Goal: Task Accomplishment & Management: Manage account settings

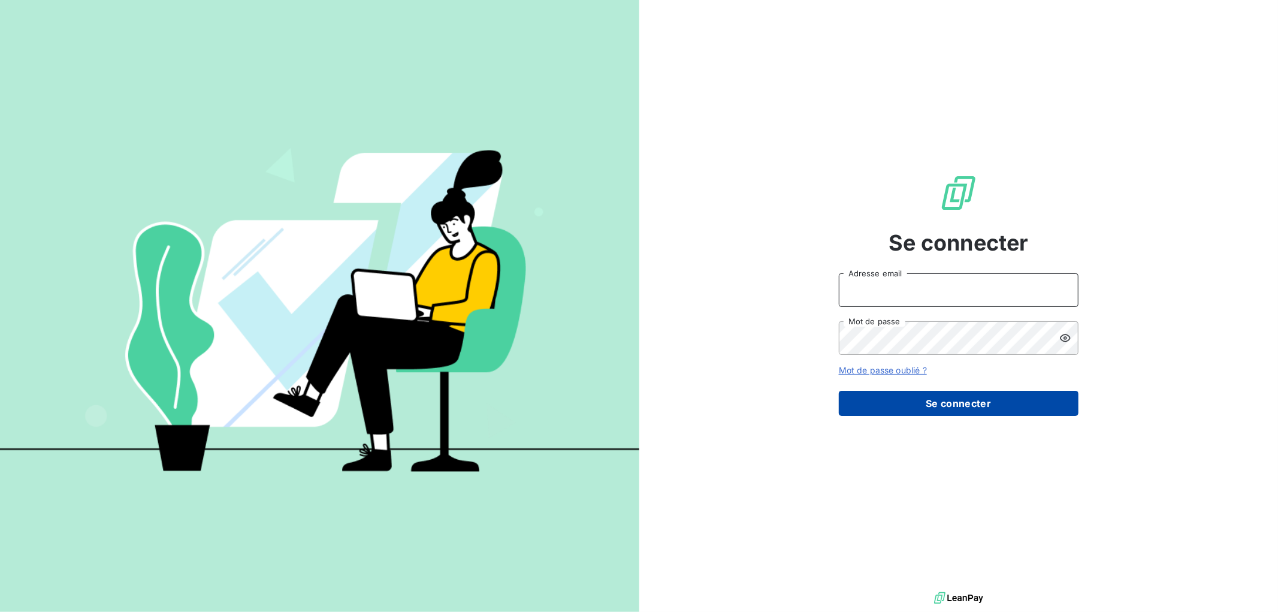
type input "[EMAIL_ADDRESS][DOMAIN_NAME]"
click at [903, 403] on button "Se connecter" at bounding box center [959, 403] width 240 height 25
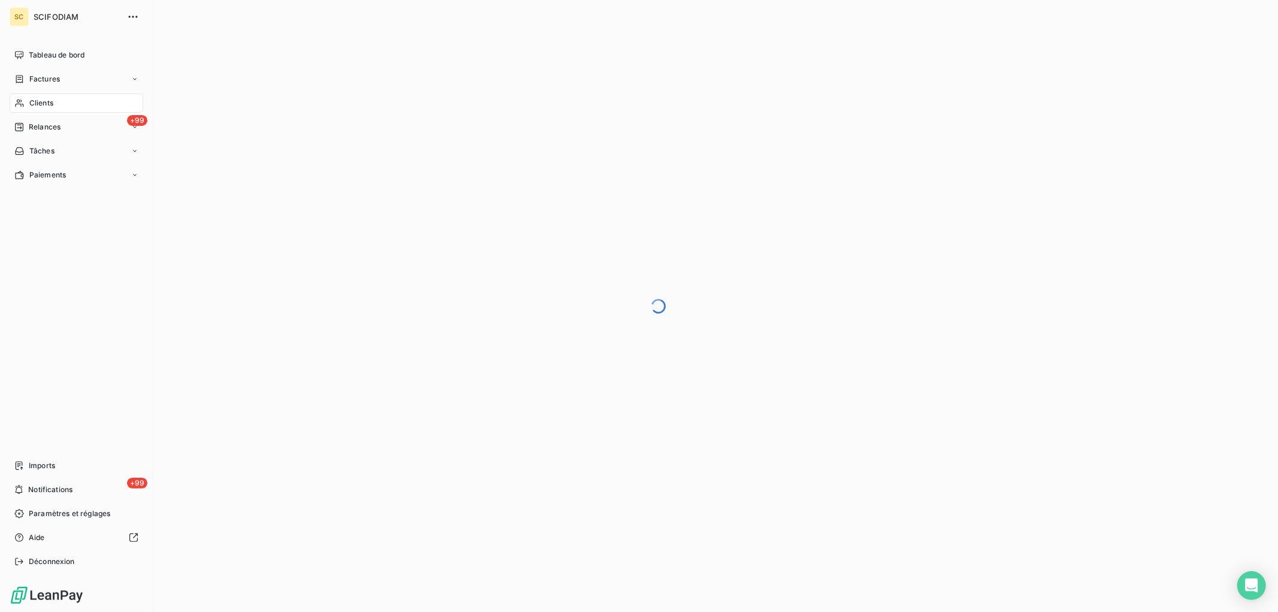
click at [58, 108] on div "Clients" at bounding box center [77, 102] width 134 height 19
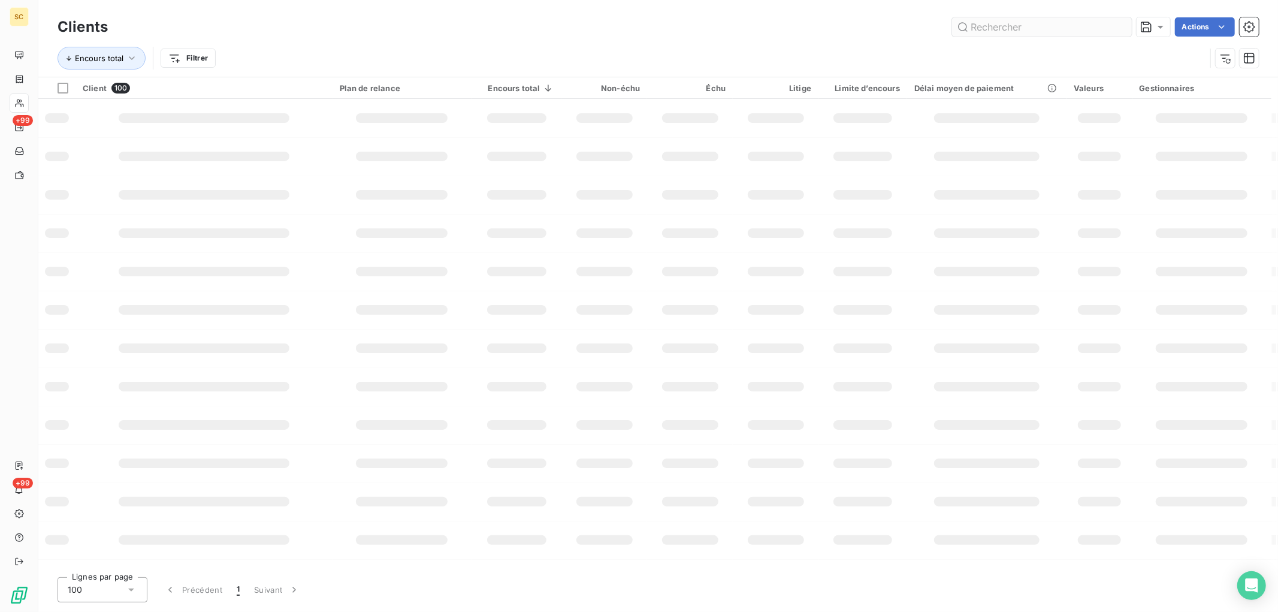
click at [1001, 29] on input "text" at bounding box center [1042, 26] width 180 height 19
type input "CREI"
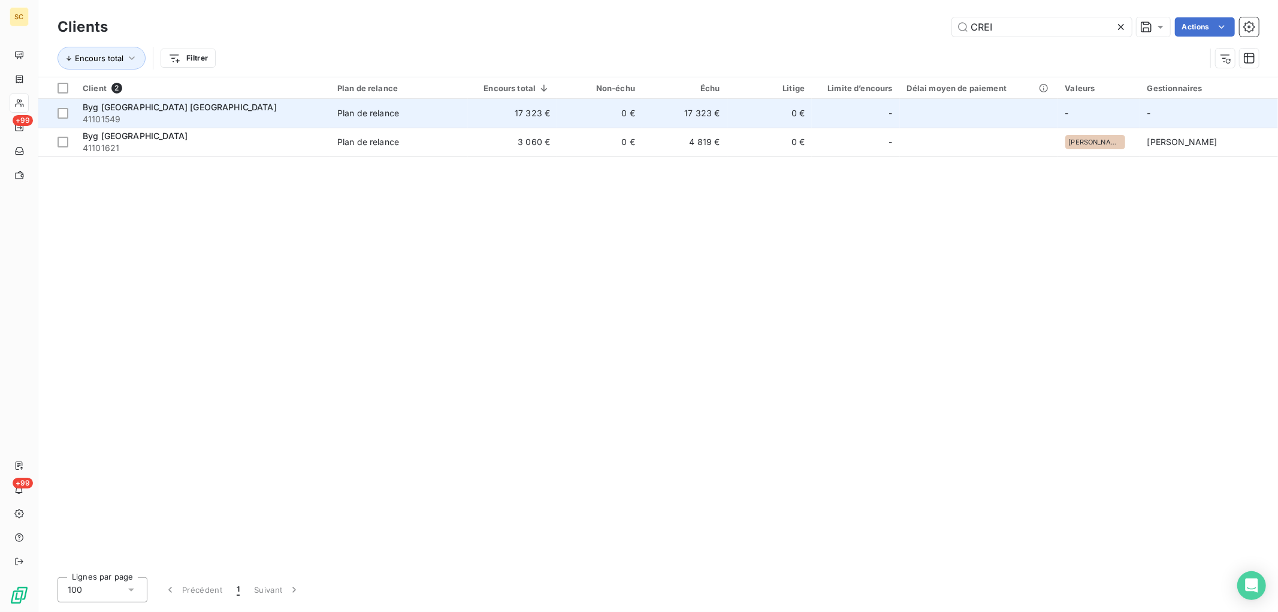
click at [468, 114] on td "Plan de relance" at bounding box center [399, 113] width 138 height 29
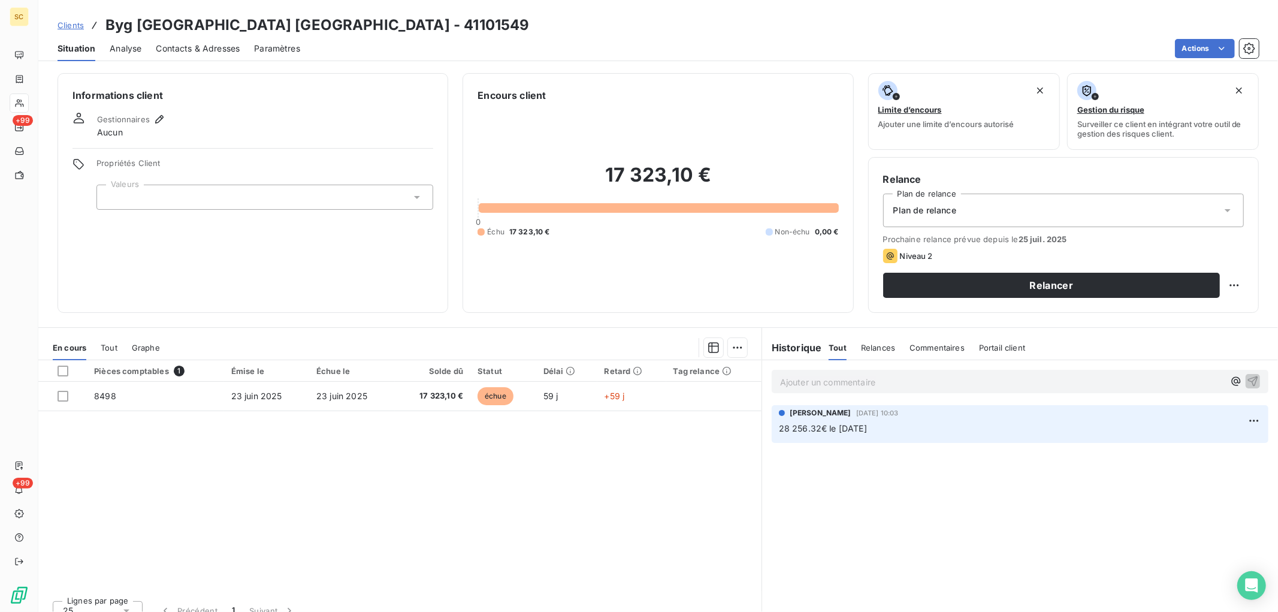
click at [803, 385] on p "Ajouter un commentaire ﻿" at bounding box center [1002, 382] width 444 height 15
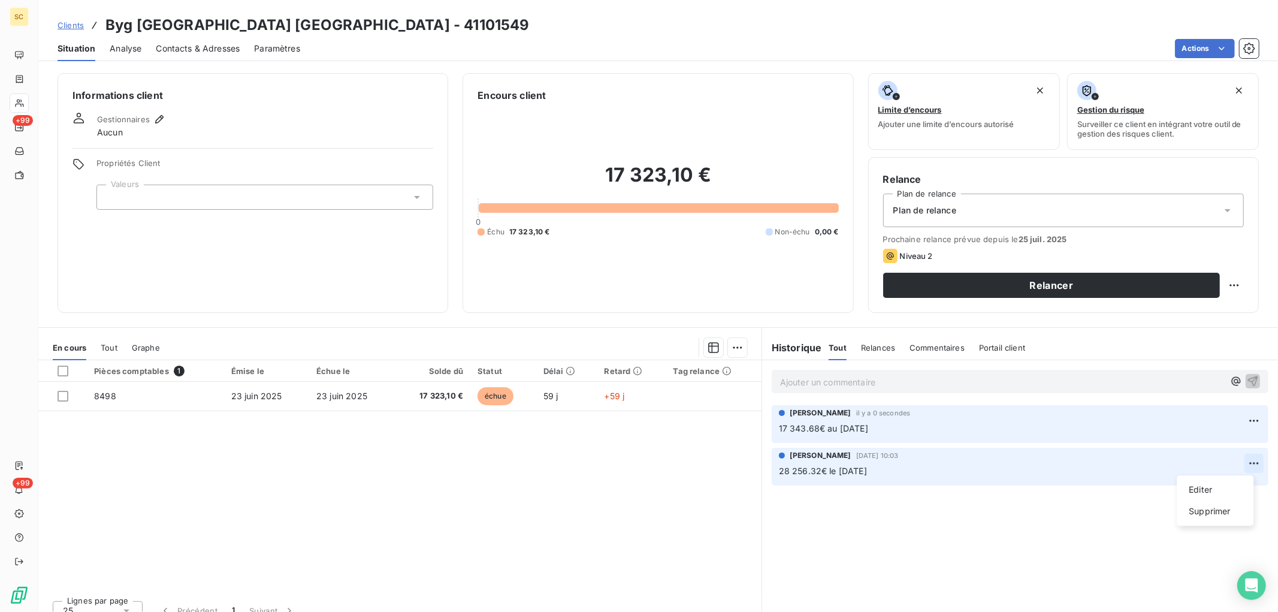
click at [1247, 463] on html "SC +99 +99 Clients Byg creil quartier cavees [GEOGRAPHIC_DATA] - 41101549 Situa…" at bounding box center [639, 306] width 1278 height 612
click at [1195, 514] on div "Supprimer" at bounding box center [1215, 511] width 67 height 19
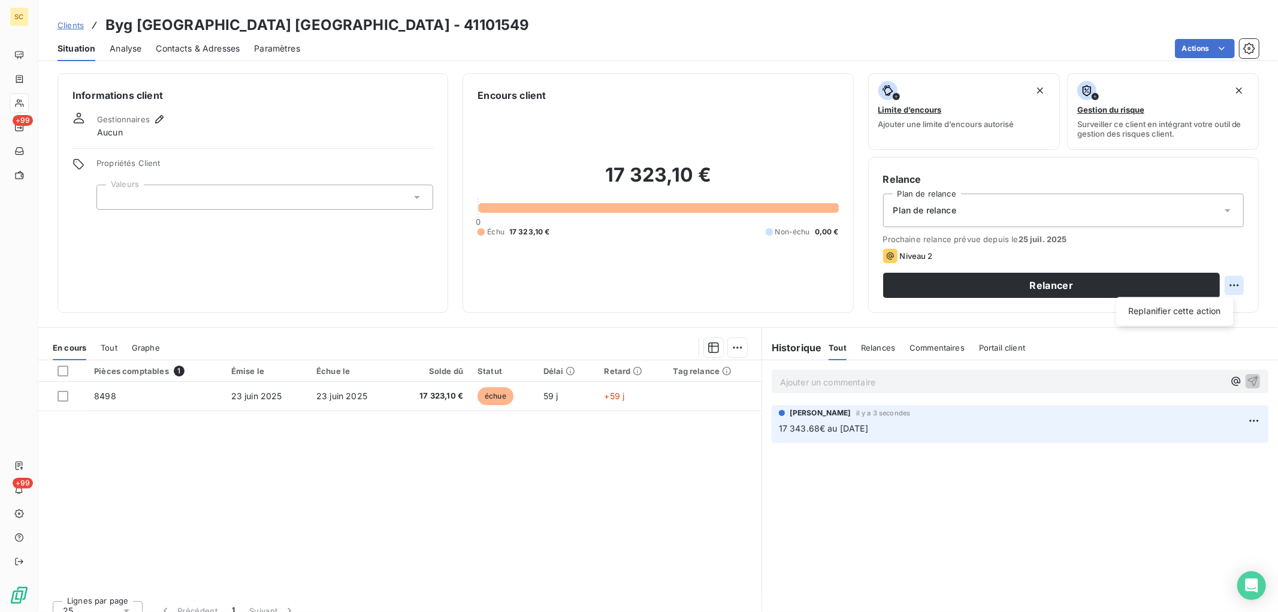
click at [1228, 285] on html "SC +99 +99 Clients Byg creil quartier cavees [GEOGRAPHIC_DATA] - 41101549 Situa…" at bounding box center [639, 306] width 1278 height 612
click at [849, 484] on html "SC +99 +99 Clients Byg creil quartier cavees [GEOGRAPHIC_DATA] - 41101549 Situa…" at bounding box center [639, 306] width 1278 height 612
click at [1225, 292] on html "SC +99 +99 Clients Byg creil quartier cavees [GEOGRAPHIC_DATA] - 41101549 Situa…" at bounding box center [639, 306] width 1278 height 612
click at [1209, 316] on div "Replanifier cette action" at bounding box center [1174, 311] width 107 height 19
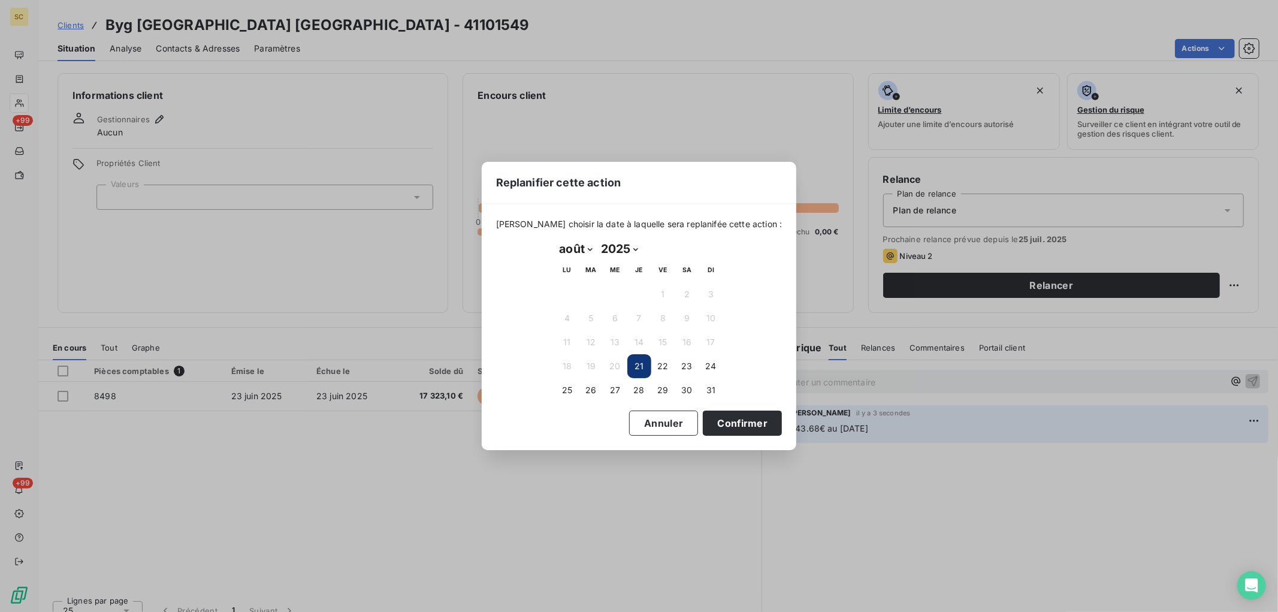
click at [584, 247] on select "janvier février mars avril mai juin juillet août septembre octobre novembre déc…" at bounding box center [575, 248] width 41 height 19
select select "9"
click at [555, 239] on select "janvier février mars avril mai juin juillet août septembre octobre novembre déc…" at bounding box center [575, 248] width 41 height 19
click at [558, 340] on button "13" at bounding box center [567, 342] width 24 height 24
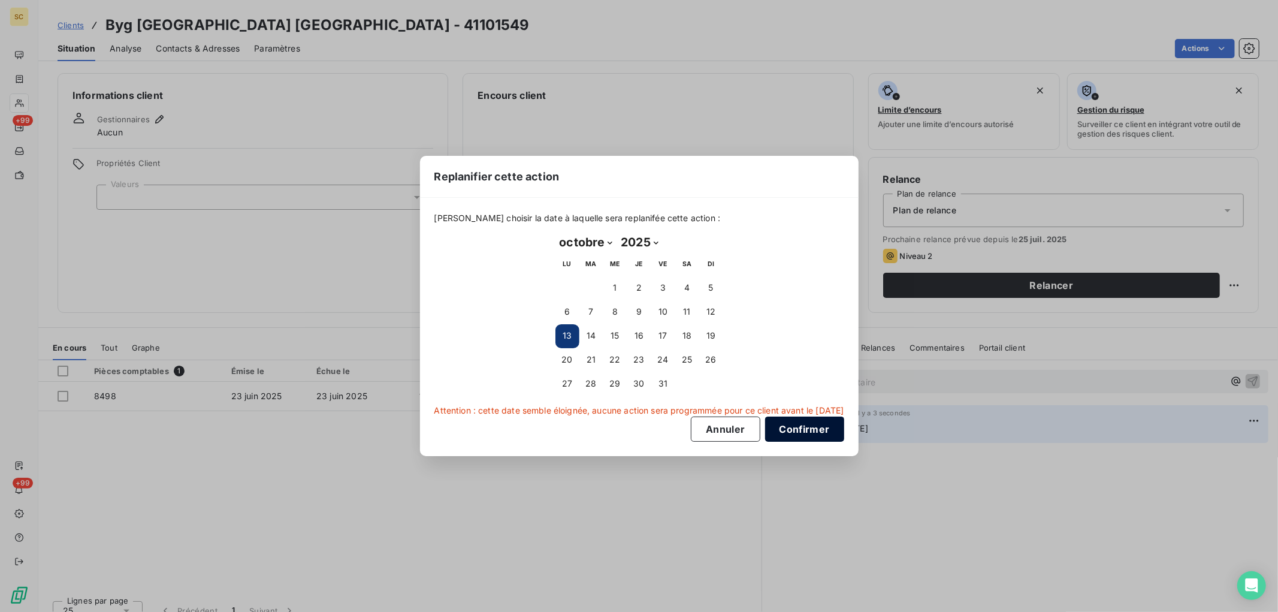
click at [812, 428] on button "Confirmer" at bounding box center [804, 428] width 79 height 25
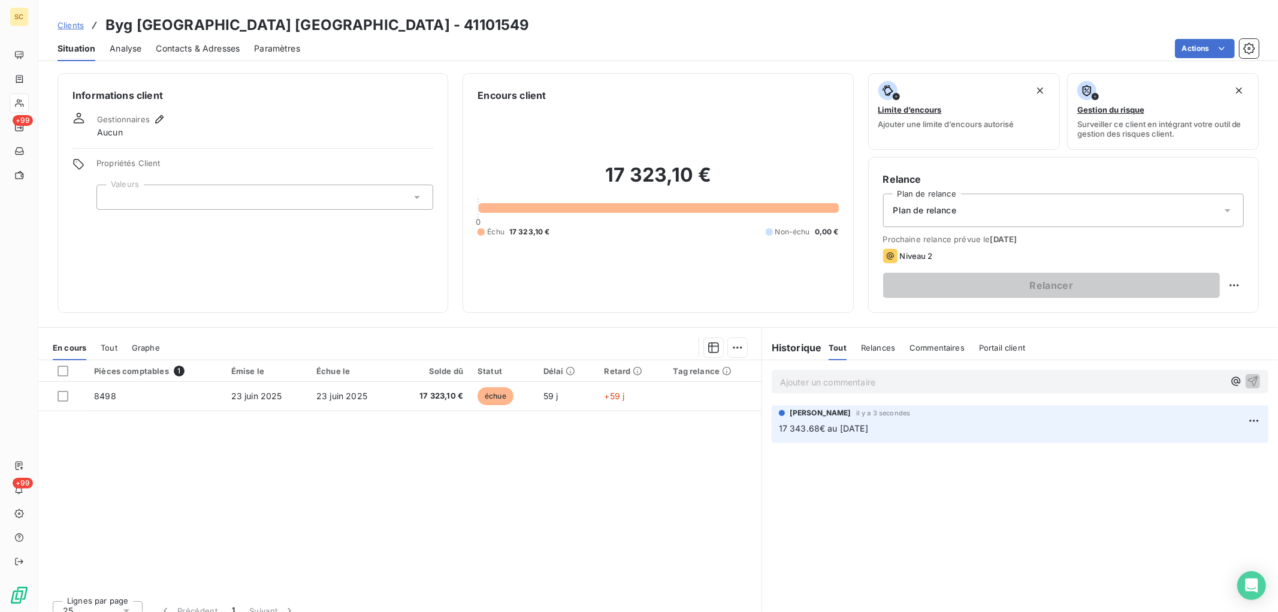
click at [947, 419] on div "[PERSON_NAME] il y a 3 secondes 17 343.68€ au [DATE]" at bounding box center [1020, 421] width 482 height 28
